Goal: Navigation & Orientation: Find specific page/section

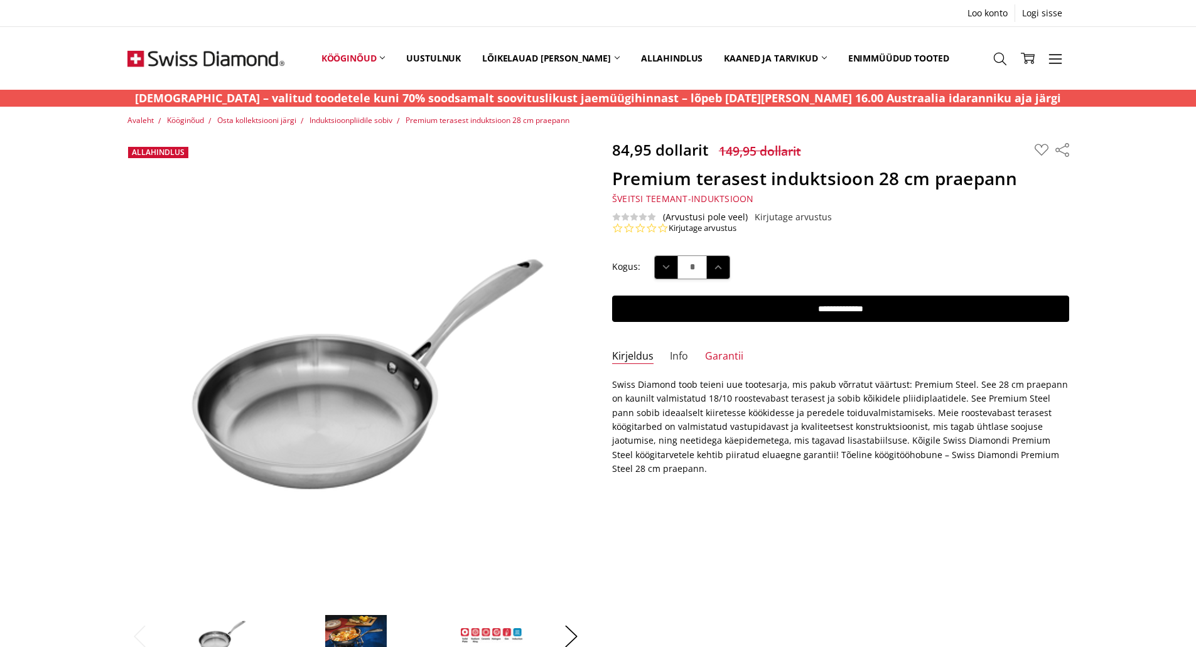
click at [679, 359] on font "Info" at bounding box center [679, 356] width 18 height 14
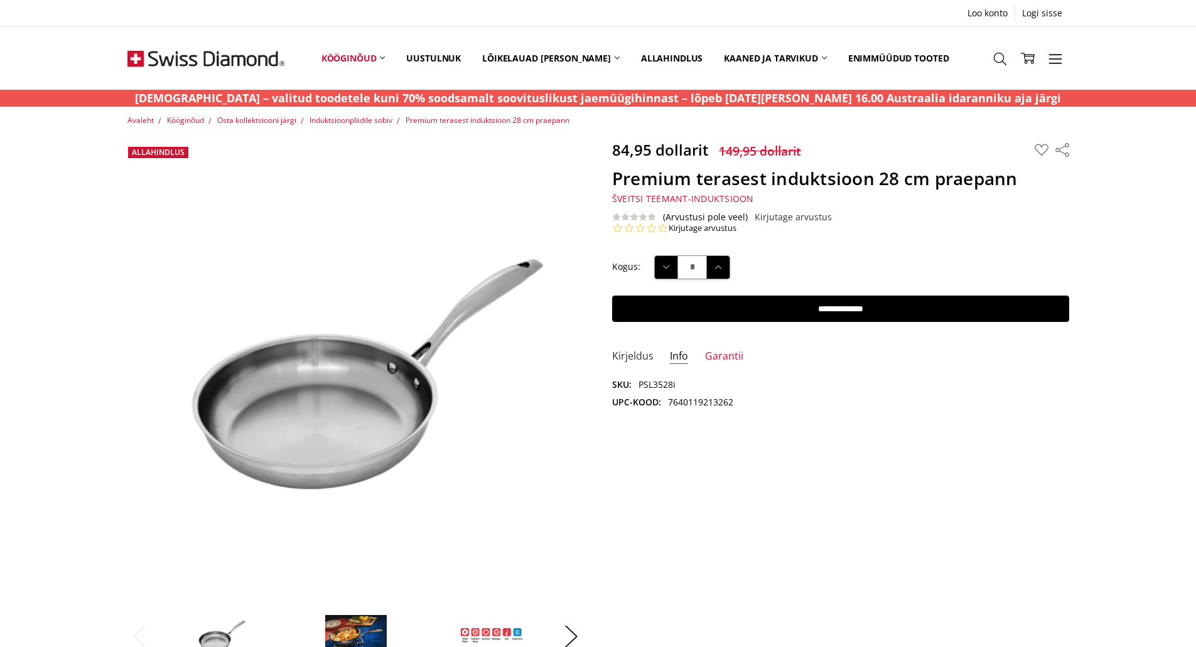
click at [620, 355] on font "Kirjeldus" at bounding box center [632, 356] width 41 height 14
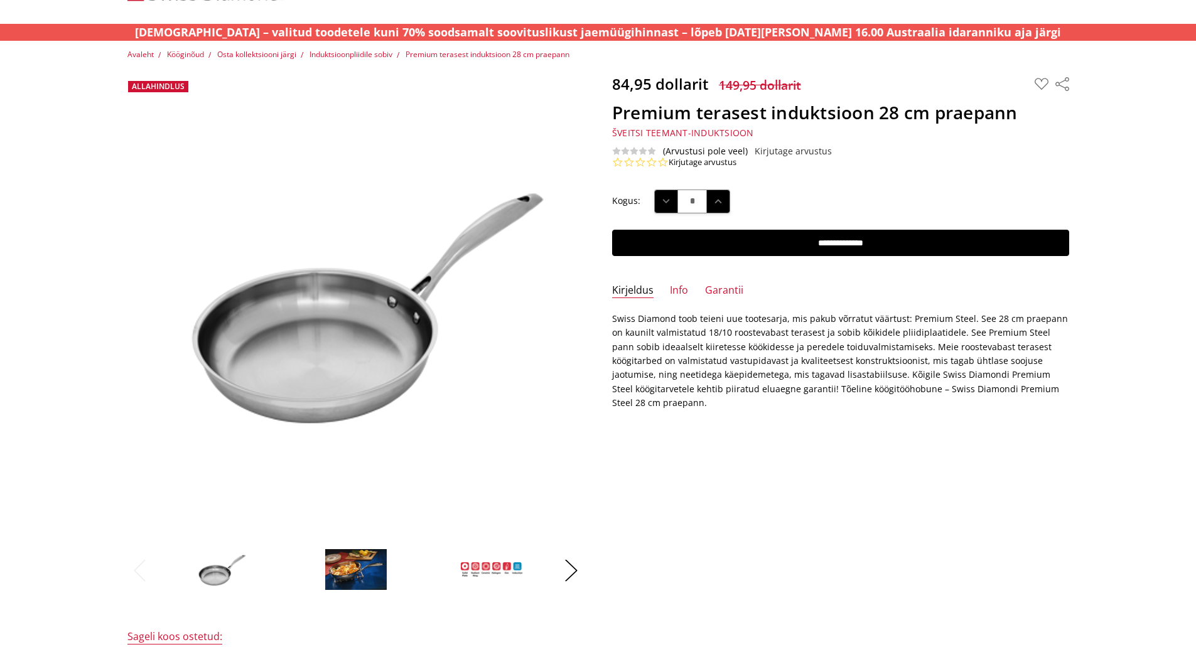
scroll to position [126, 0]
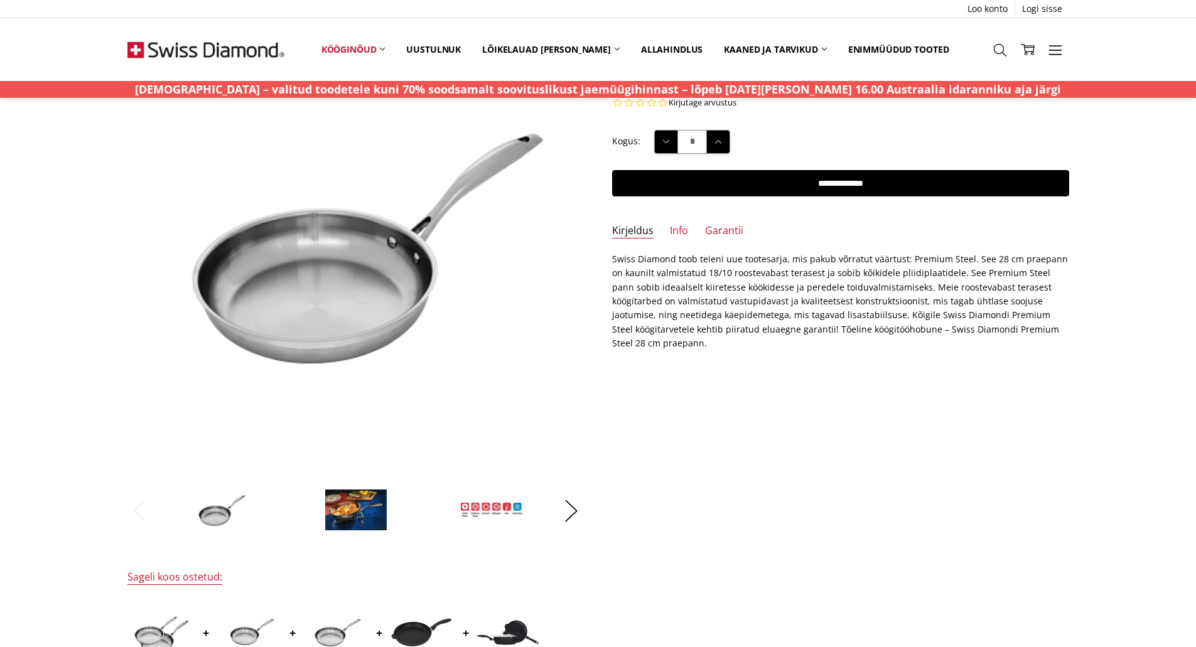
click at [255, 53] on img at bounding box center [205, 49] width 157 height 63
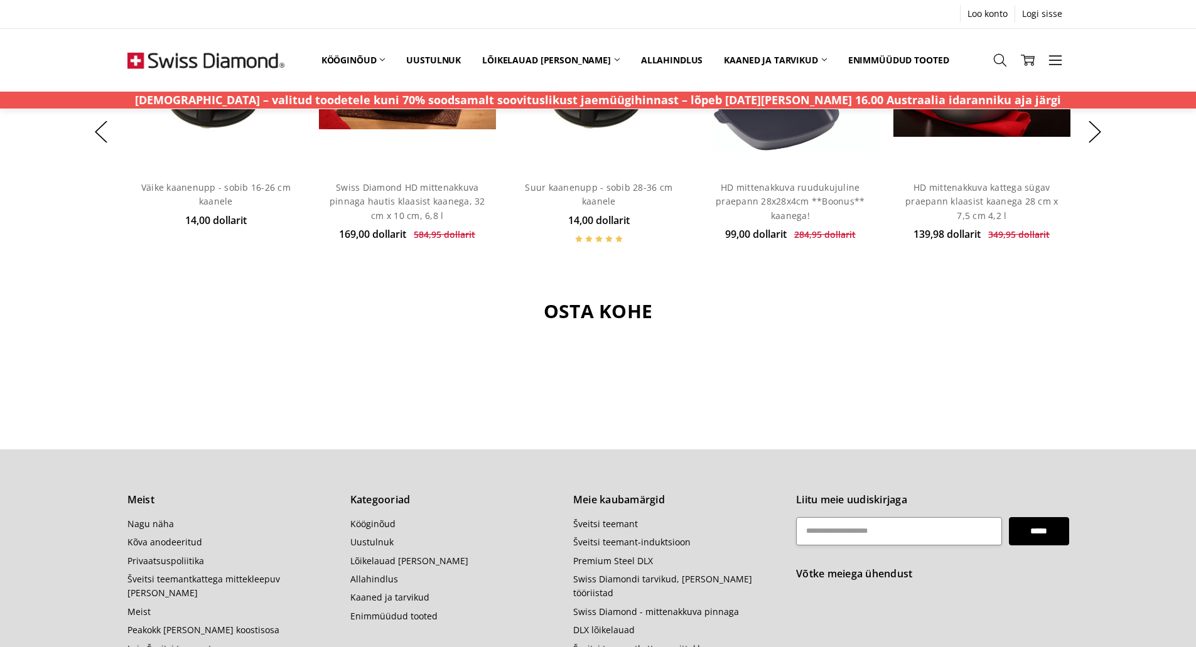
scroll to position [1130, 0]
click at [609, 517] on font "Šveitsi teemant" at bounding box center [605, 523] width 65 height 12
